Goal: Check status: Check status

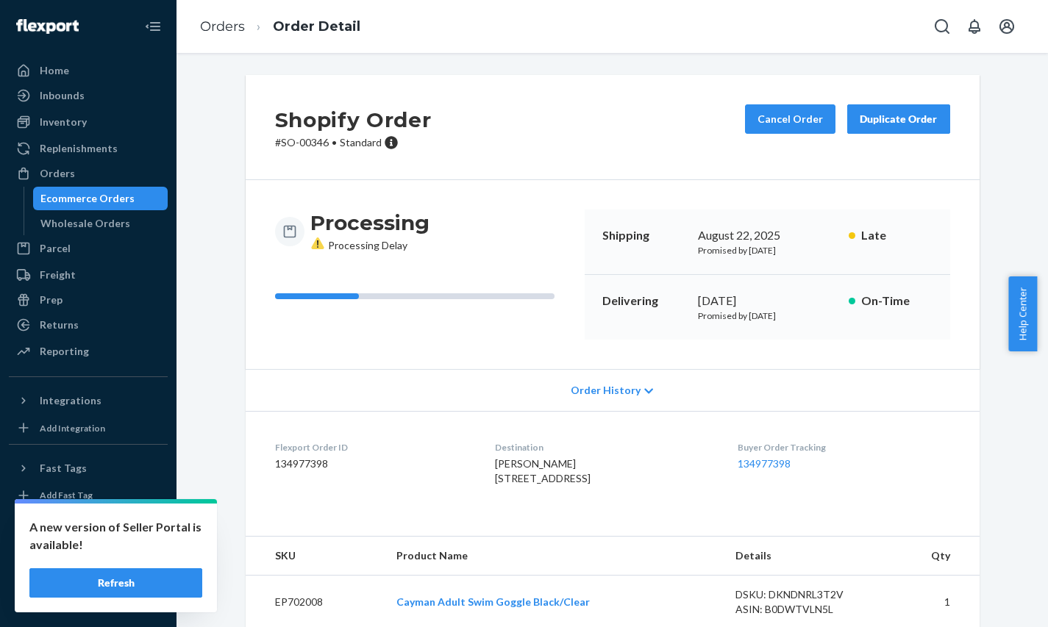
scroll to position [331, 0]
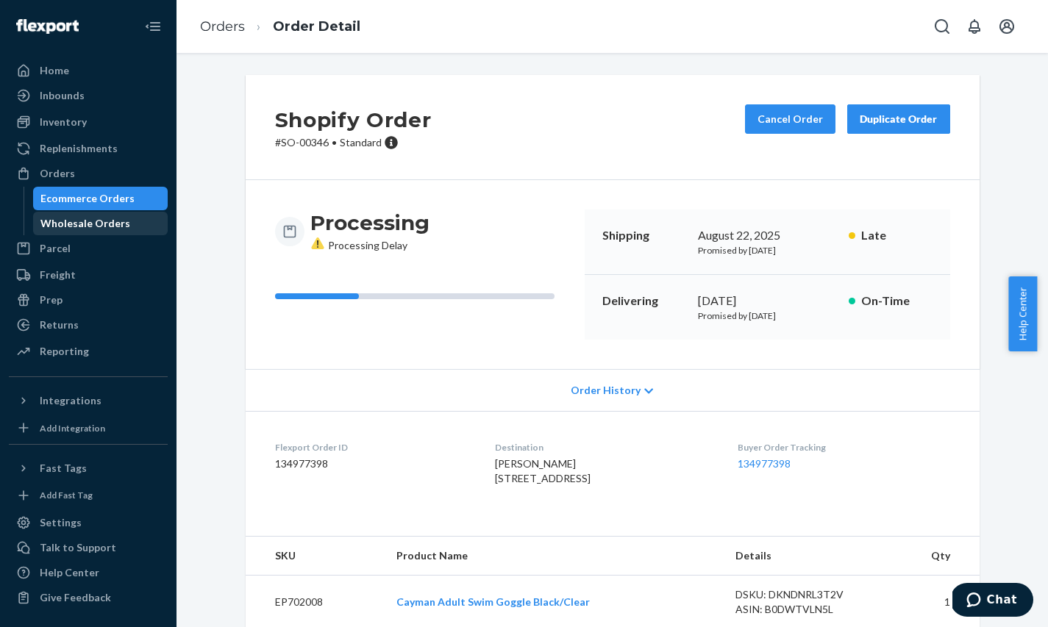
click at [131, 217] on div "Wholesale Orders" at bounding box center [101, 223] width 132 height 21
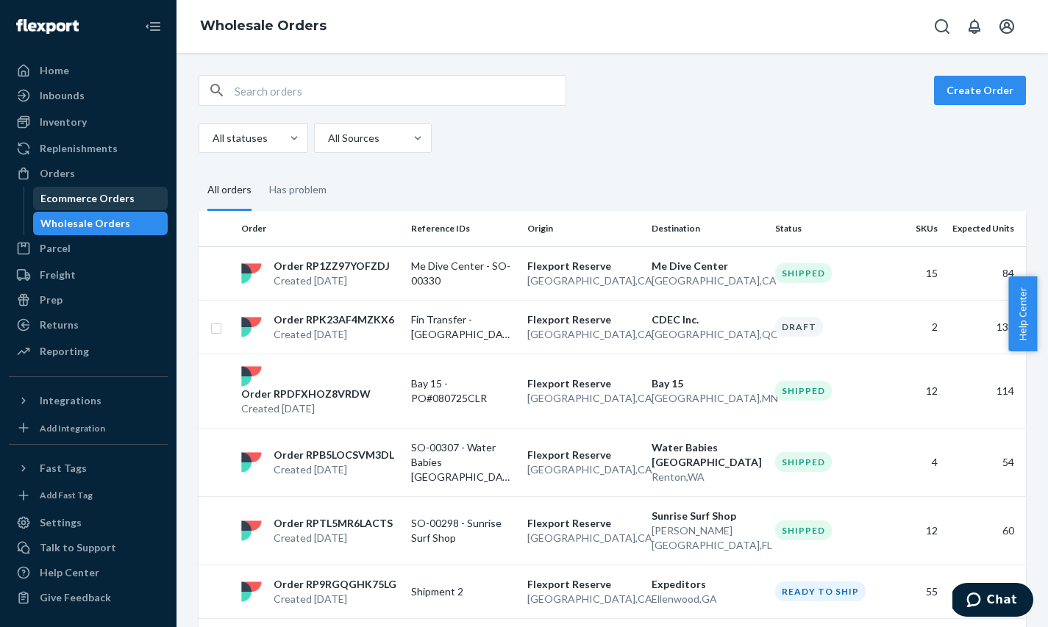
click at [121, 201] on div "Ecommerce Orders" at bounding box center [87, 198] width 94 height 15
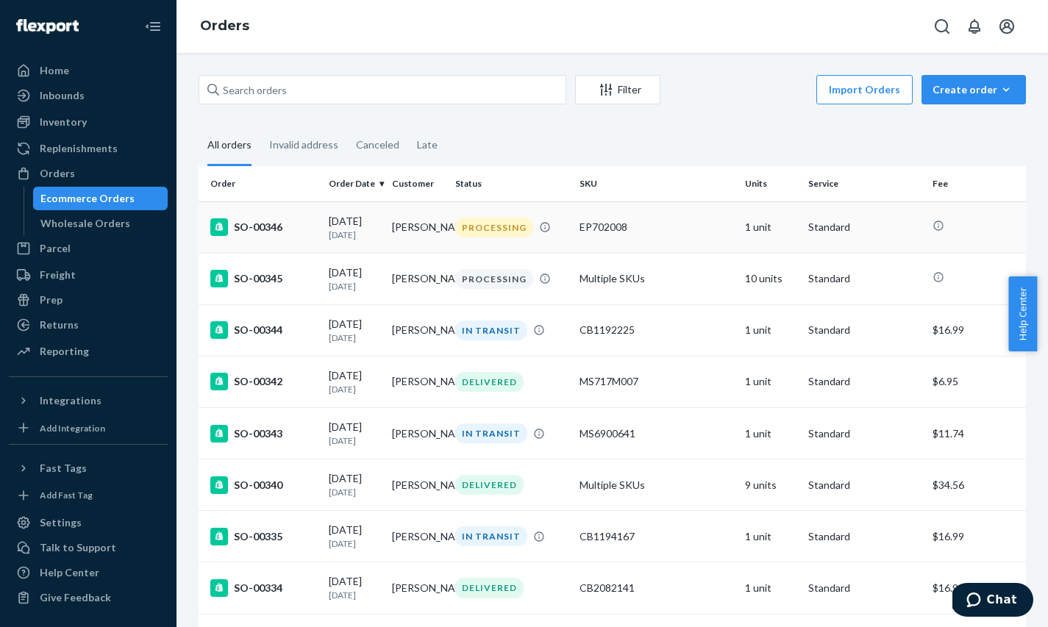
click at [399, 240] on td "Michael Scott" at bounding box center [417, 226] width 63 height 51
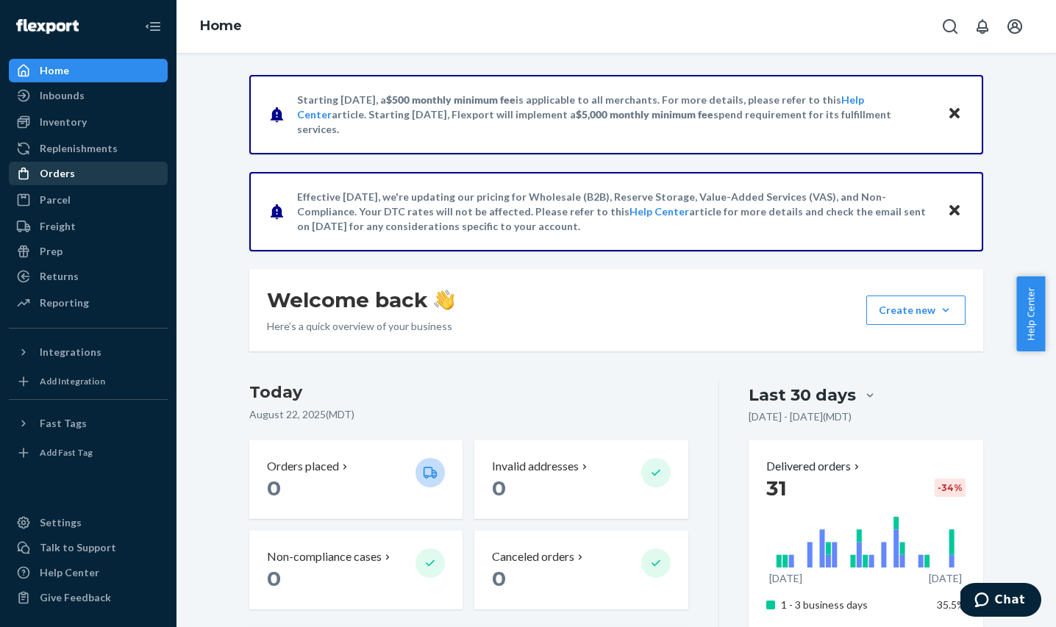
click at [73, 177] on div "Orders" at bounding box center [88, 173] width 156 height 21
click at [55, 178] on div "Orders" at bounding box center [57, 173] width 35 height 15
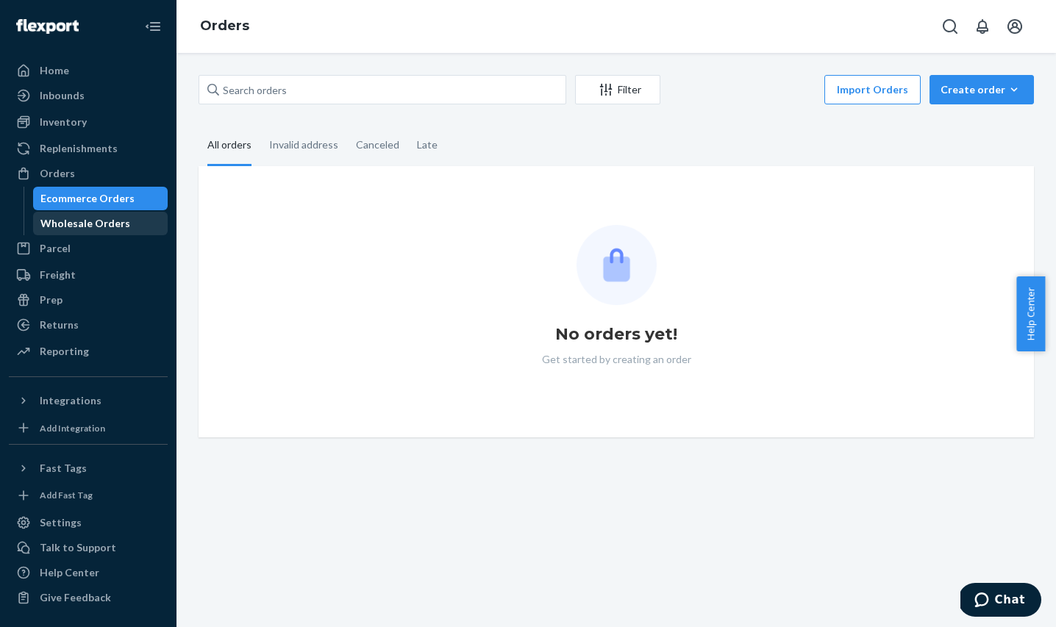
click at [96, 224] on div "Wholesale Orders" at bounding box center [85, 223] width 90 height 15
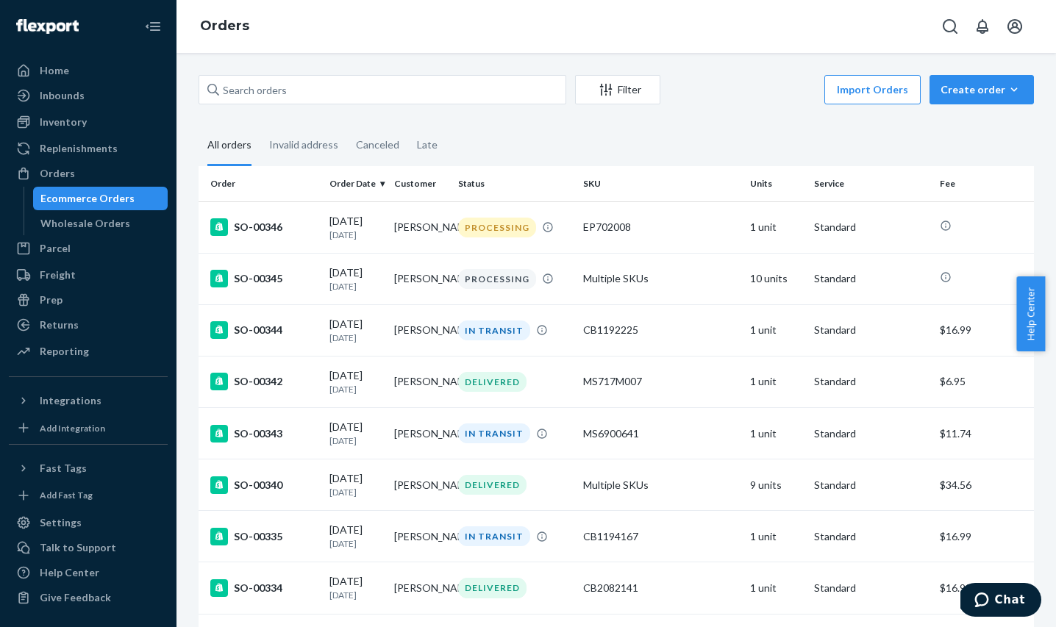
scroll to position [2, 0]
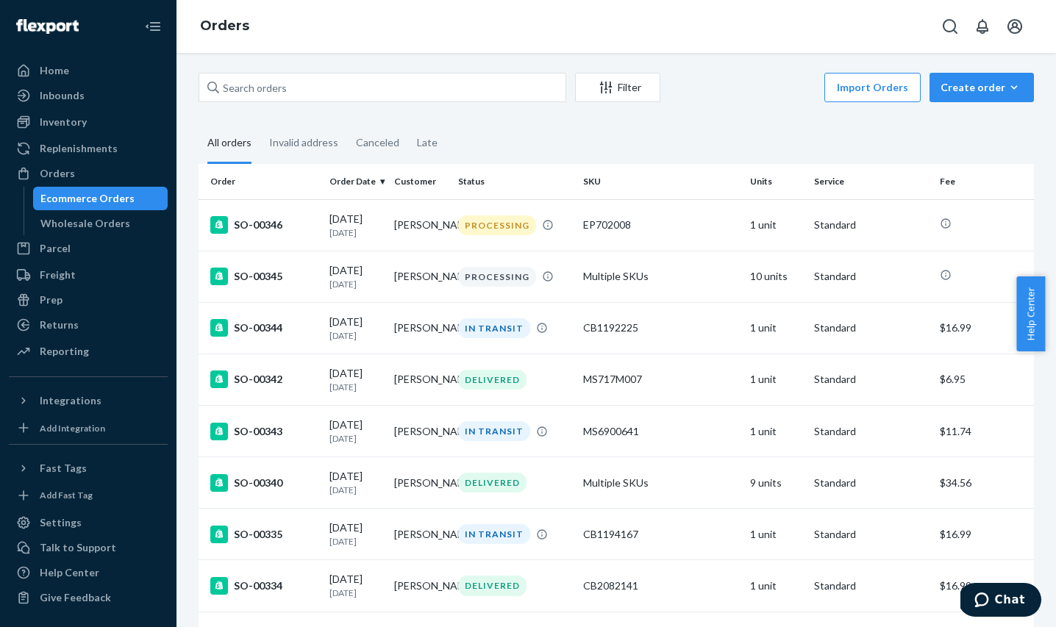
click at [490, 338] on div "IN TRANSIT" at bounding box center [494, 328] width 72 height 20
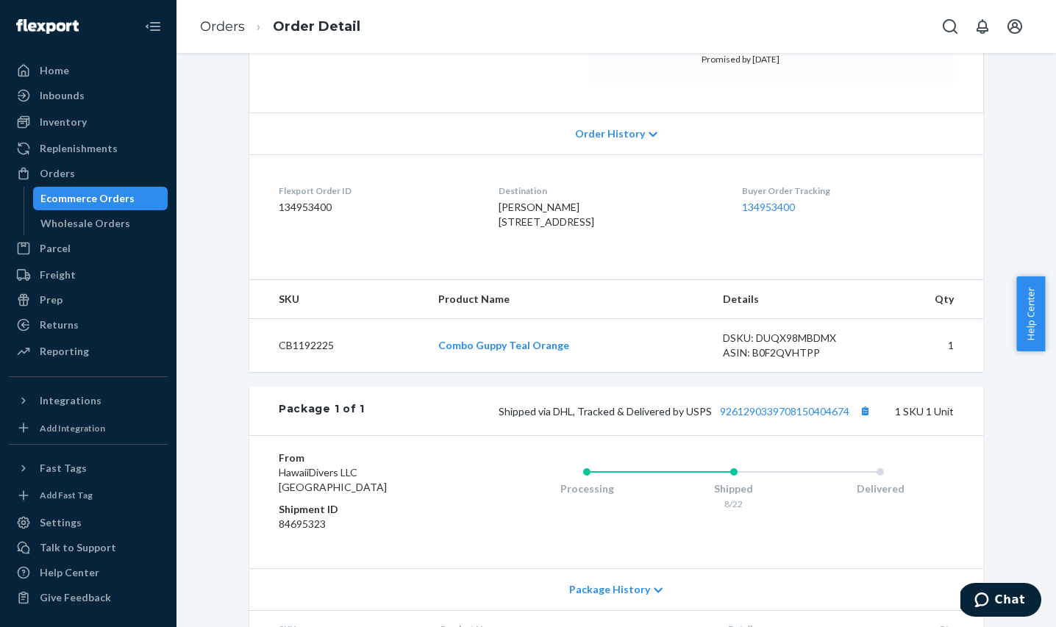
scroll to position [324, 0]
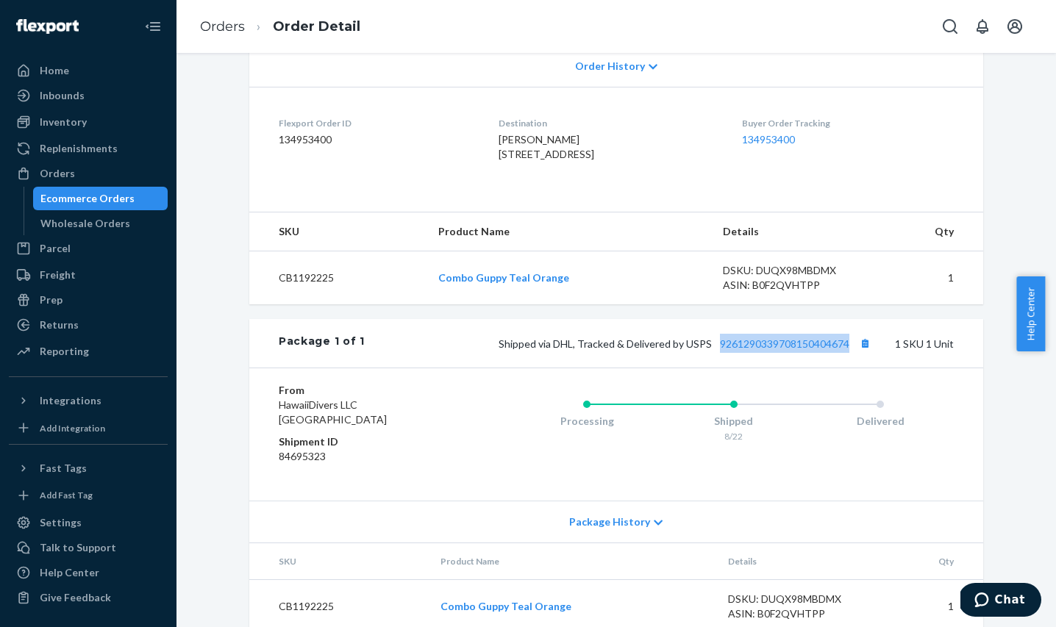
drag, startPoint x: 849, startPoint y: 375, endPoint x: 715, endPoint y: 379, distance: 134.6
click at [715, 353] on div "Shipped via DHL, Tracked & Delivered by USPS 9261290339708150404674 1 SKU 1 Unit" at bounding box center [659, 343] width 589 height 19
copy link "9261290339708150404674"
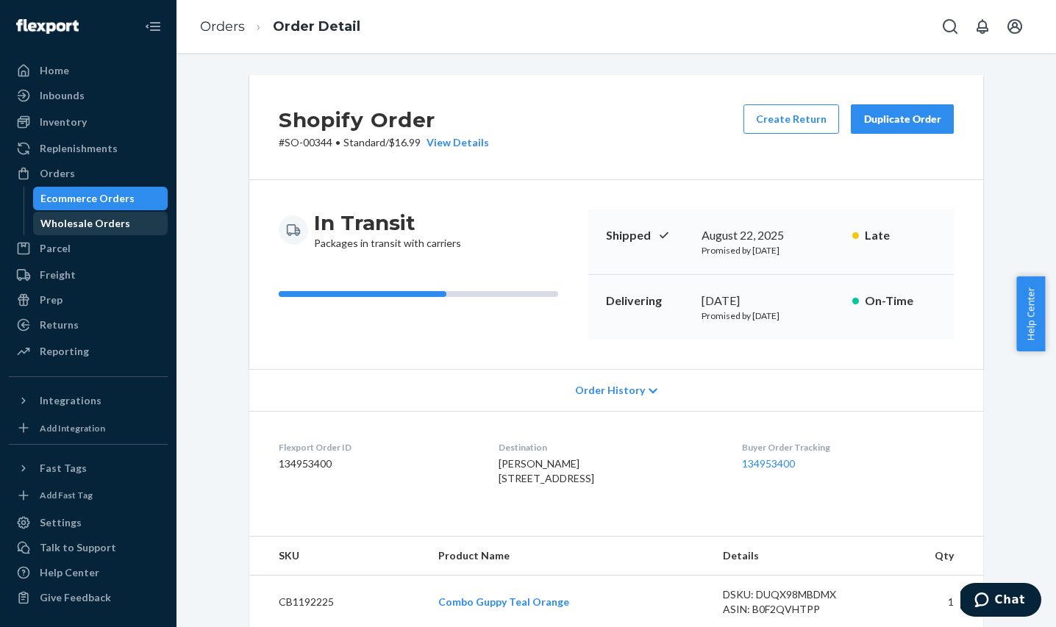
click at [90, 221] on div "Wholesale Orders" at bounding box center [85, 223] width 90 height 15
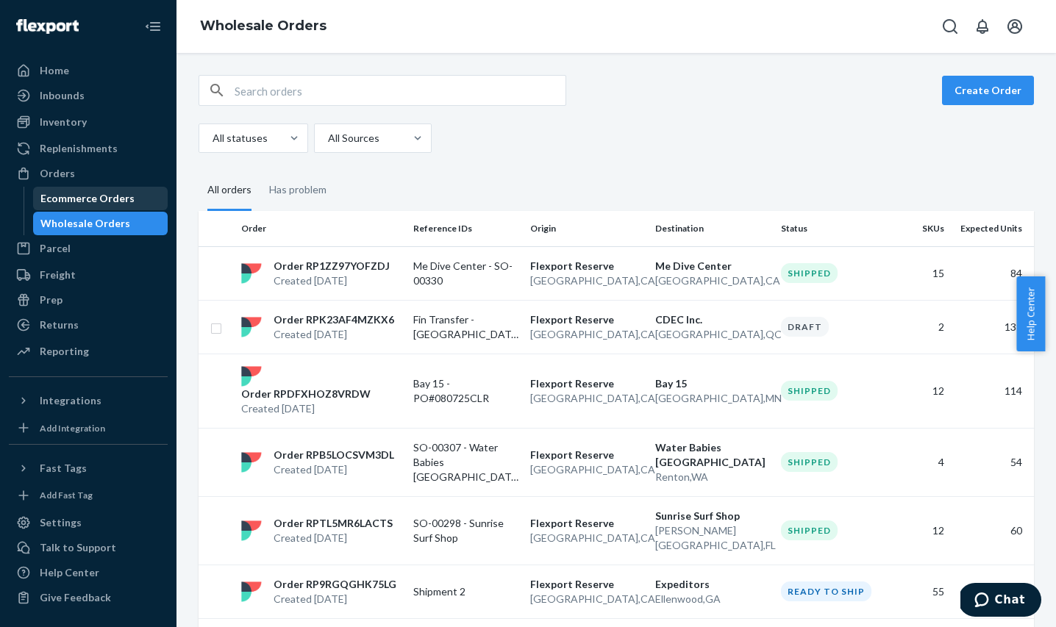
click at [90, 201] on div "Ecommerce Orders" at bounding box center [87, 198] width 94 height 15
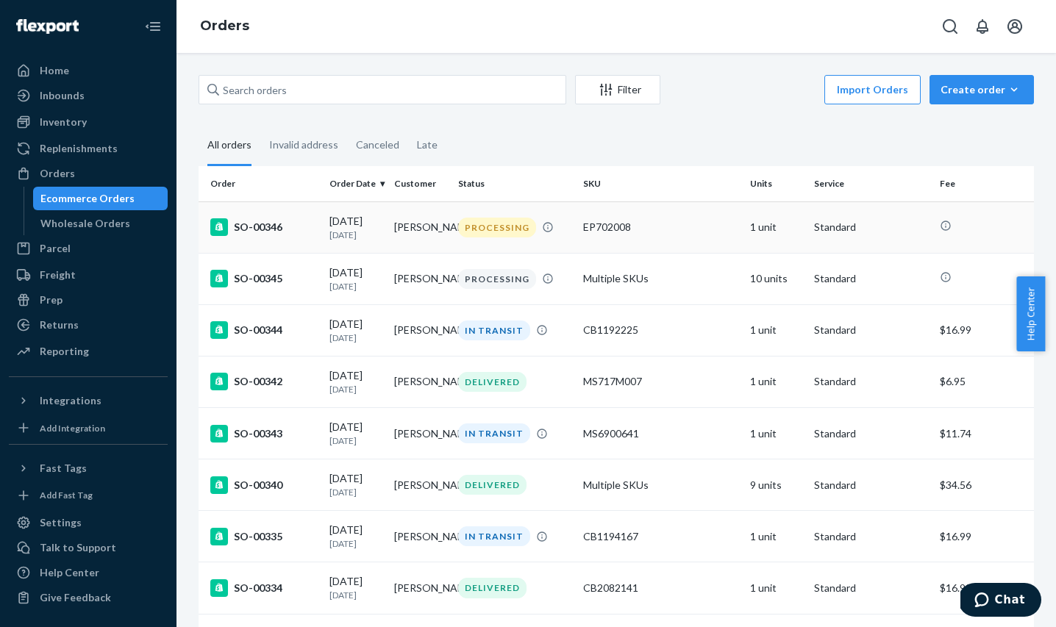
click at [486, 231] on div "PROCESSING" at bounding box center [497, 228] width 78 height 20
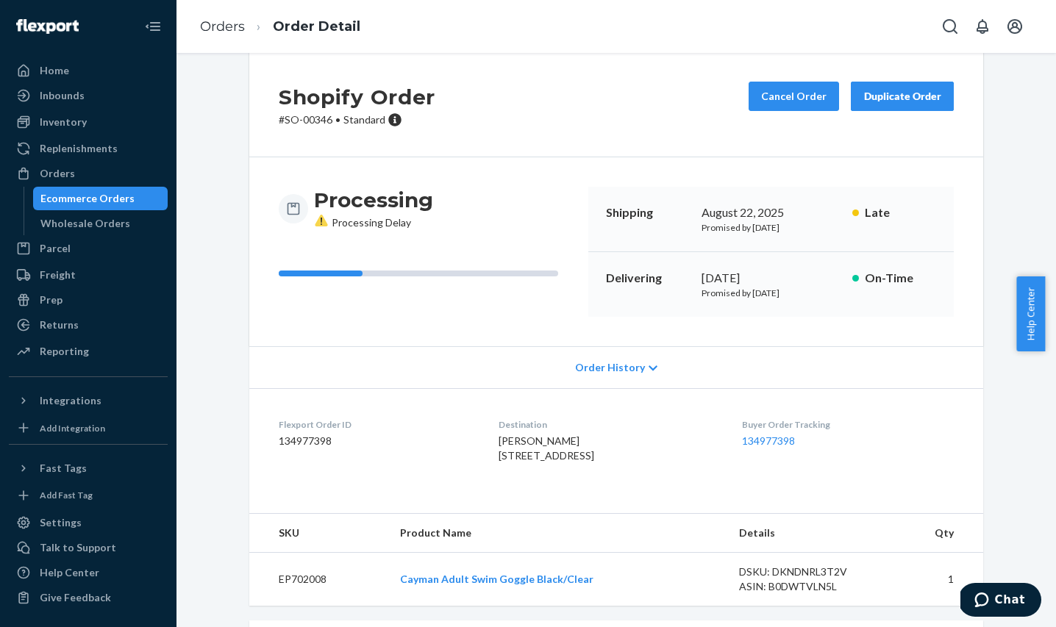
scroll to position [21, 0]
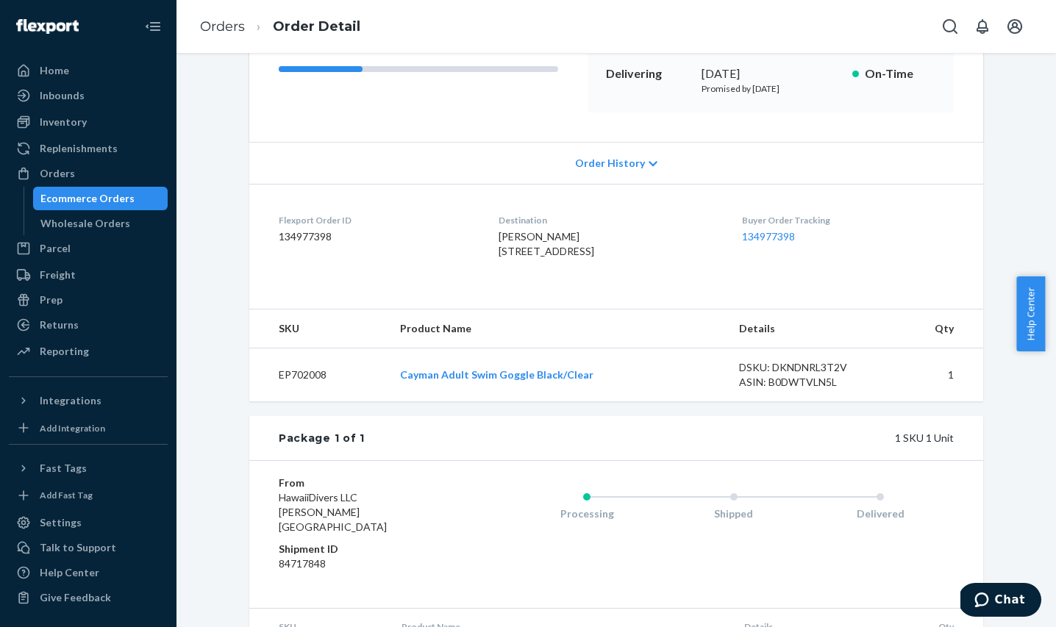
scroll to position [212, 0]
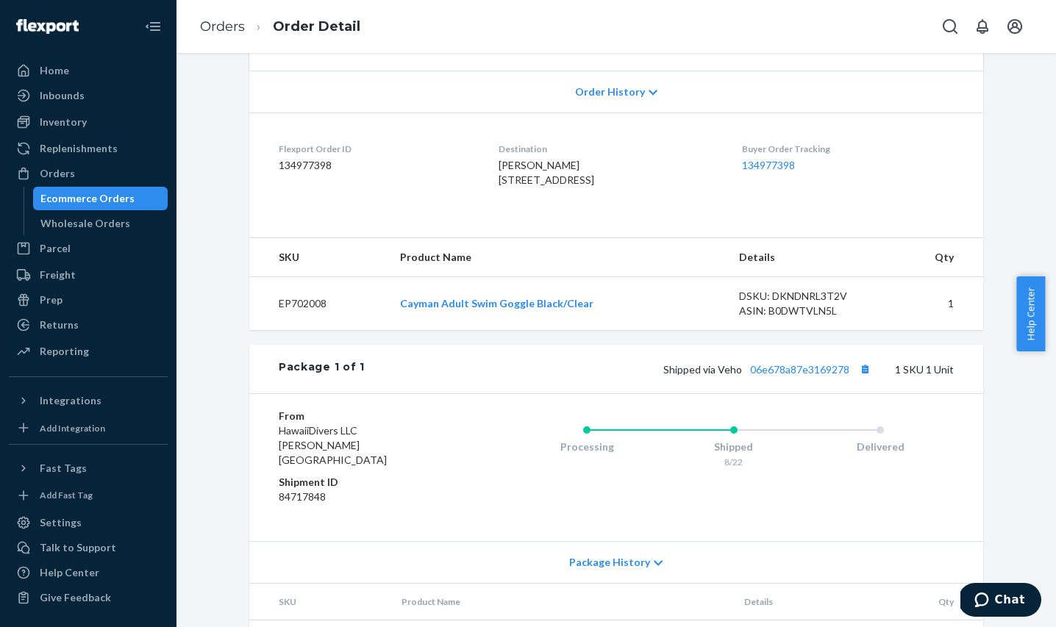
scroll to position [377, 0]
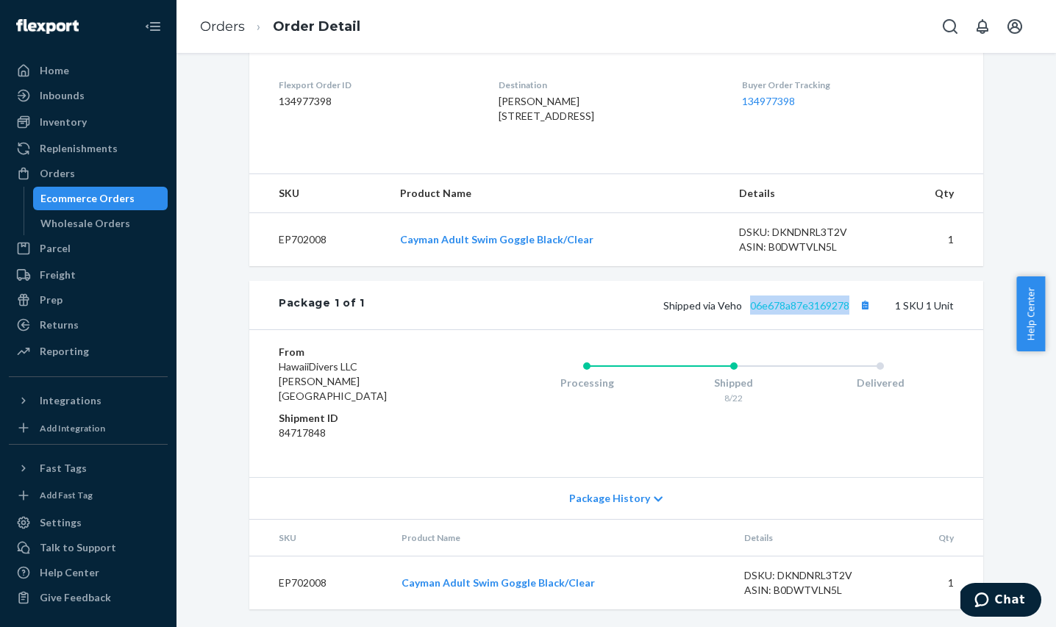
drag, startPoint x: 846, startPoint y: 324, endPoint x: 746, endPoint y: 326, distance: 99.3
click at [746, 312] on span "Shipped via Veho 06e678a87e3169278" at bounding box center [768, 305] width 211 height 12
click at [757, 312] on link "06e678a87e3169278" at bounding box center [799, 305] width 99 height 12
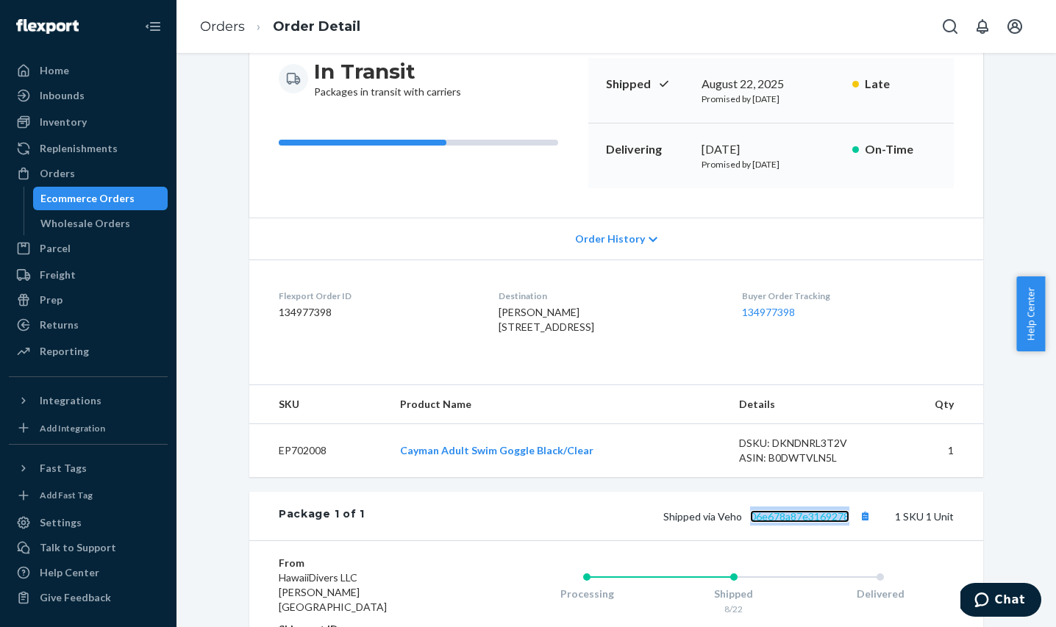
scroll to position [64, 0]
